Goal: Task Accomplishment & Management: Use online tool/utility

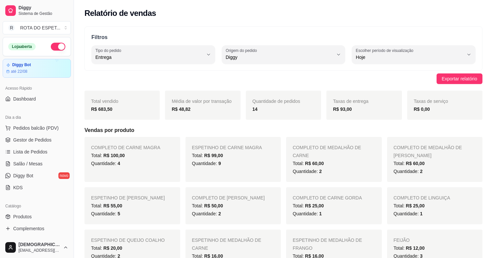
select select "DELIVERY"
select select "DIGGY"
select select "0"
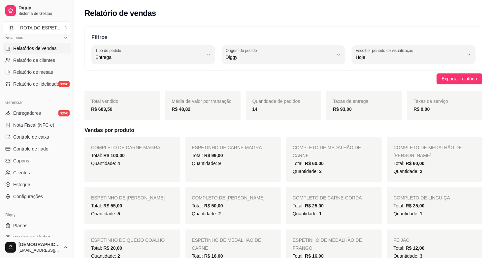
scroll to position [217, 0]
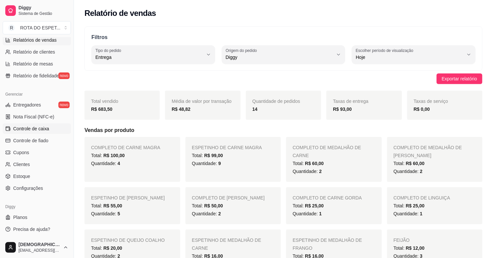
click at [33, 131] on span "Controle de caixa" at bounding box center [31, 128] width 36 height 7
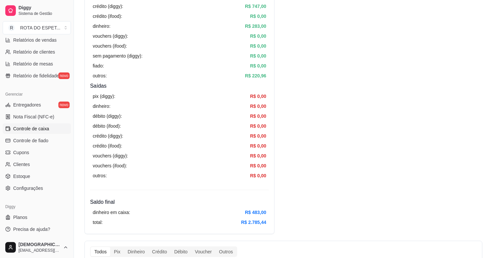
scroll to position [73, 0]
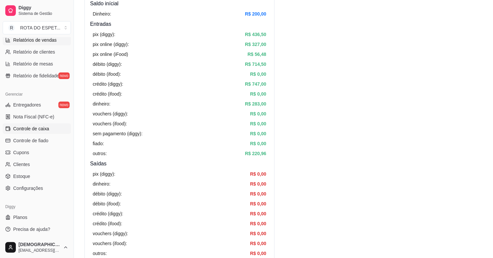
click at [47, 38] on span "Relatórios de vendas" at bounding box center [35, 40] width 44 height 7
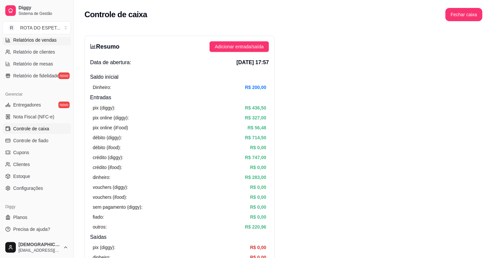
select select "ALL"
select select "0"
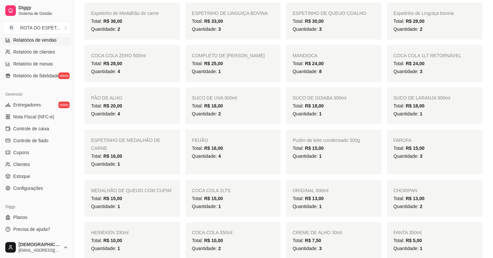
scroll to position [293, 0]
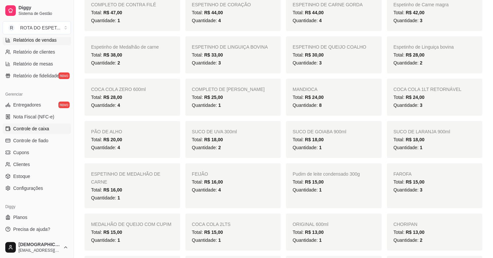
click at [42, 129] on span "Controle de caixa" at bounding box center [31, 128] width 36 height 7
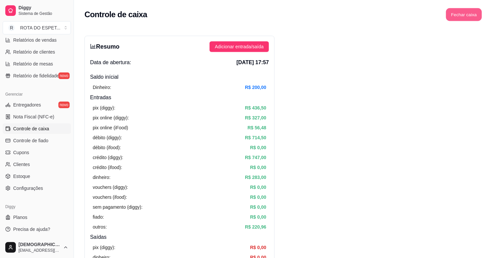
click at [473, 12] on button "Fechar caixa" at bounding box center [465, 14] width 36 height 13
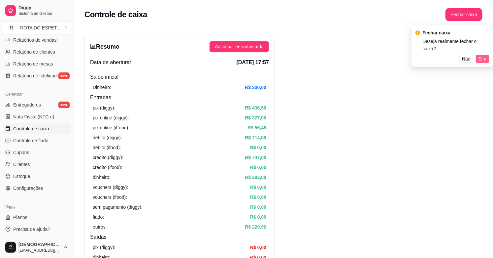
click at [484, 55] on span "Sim" at bounding box center [483, 58] width 8 height 7
